Goal: Transaction & Acquisition: Purchase product/service

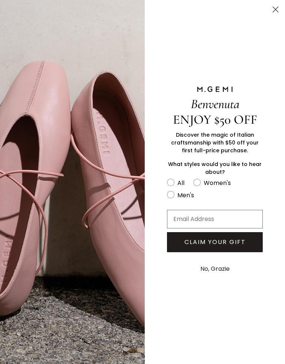
click at [278, 6] on circle "Close dialog" at bounding box center [275, 9] width 12 height 12
